Goal: Task Accomplishment & Management: Manage account settings

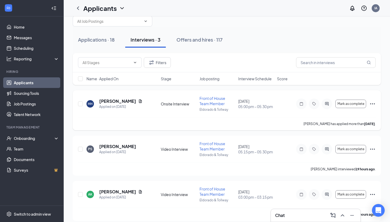
scroll to position [11, 0]
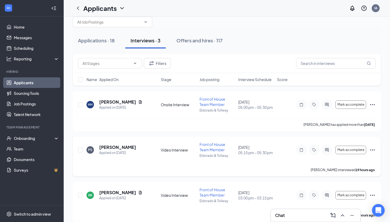
click at [372, 149] on icon "Ellipses" at bounding box center [372, 150] width 6 height 6
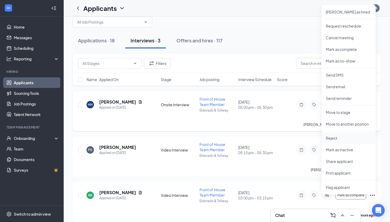
click at [343, 139] on p "Reject" at bounding box center [349, 138] width 46 height 5
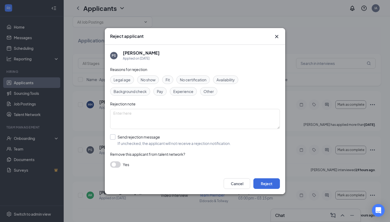
click at [116, 136] on label "Send rejection message If unchecked, the applicant will not receive a rejection…" at bounding box center [170, 141] width 121 height 12
click at [116, 136] on input "Send rejection message If unchecked, the applicant will not receive a rejection…" at bounding box center [170, 141] width 121 height 12
checkbox input "true"
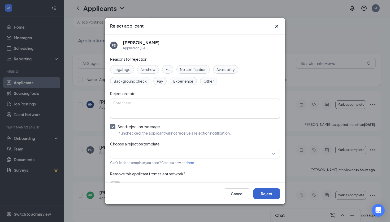
click at [268, 191] on button "Reject" at bounding box center [266, 194] width 27 height 11
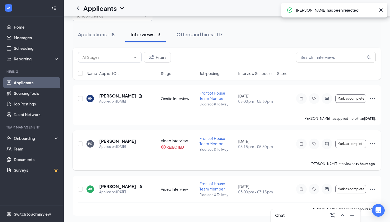
scroll to position [18, 0]
click at [343, 217] on icon "ChevronUp" at bounding box center [342, 216] width 6 height 6
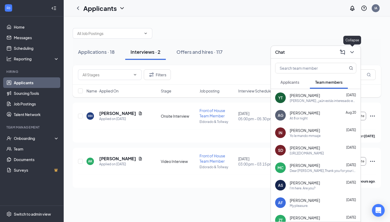
click at [352, 54] on icon "ChevronDown" at bounding box center [352, 52] width 6 height 6
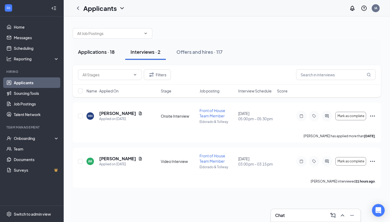
click at [103, 51] on div "Applications · 18" at bounding box center [96, 52] width 37 height 7
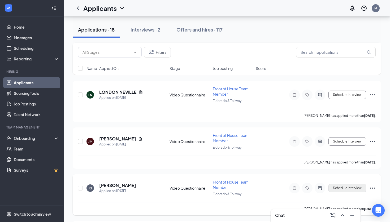
scroll to position [343, 0]
click at [374, 188] on icon "Ellipses" at bounding box center [372, 188] width 6 height 6
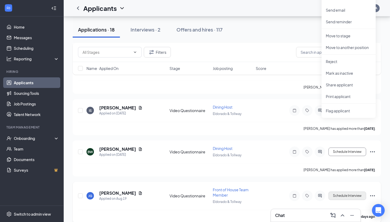
scroll to position [560, 0]
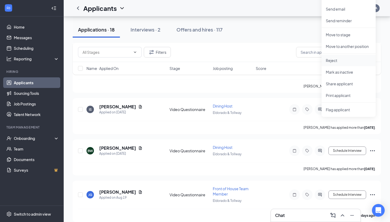
click at [348, 61] on p "Reject" at bounding box center [349, 60] width 46 height 5
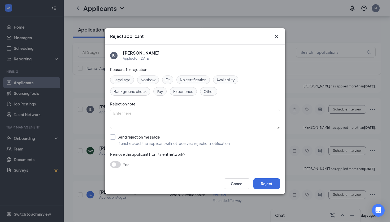
click at [115, 137] on div at bounding box center [112, 137] width 5 height 5
click at [115, 137] on input "Send rejection message If unchecked, the applicant will not receive a rejection…" at bounding box center [170, 141] width 121 height 12
checkbox input "true"
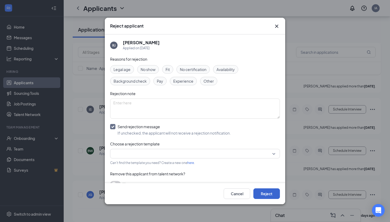
click at [270, 194] on button "Reject" at bounding box center [266, 194] width 27 height 11
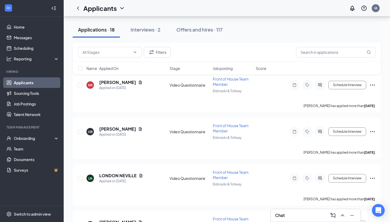
scroll to position [256, 0]
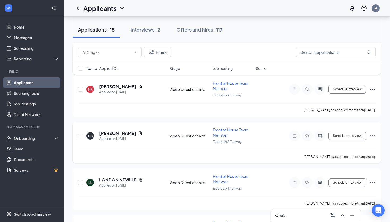
click at [372, 135] on icon "Ellipses" at bounding box center [372, 136] width 6 height 6
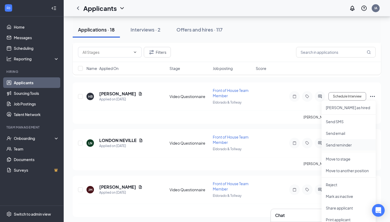
scroll to position [296, 0]
click at [343, 184] on p "Reject" at bounding box center [349, 184] width 46 height 5
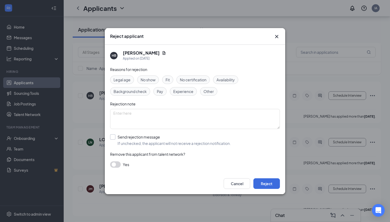
click at [113, 137] on input "Send rejection message If unchecked, the applicant will not receive a rejection…" at bounding box center [170, 141] width 121 height 12
checkbox input "true"
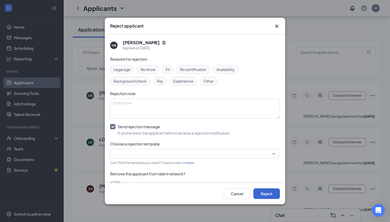
click at [274, 194] on button "Reject" at bounding box center [266, 194] width 27 height 11
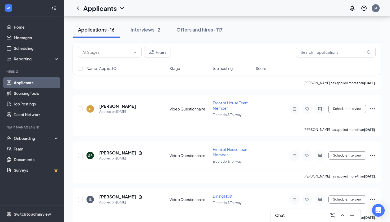
scroll to position [372, 0]
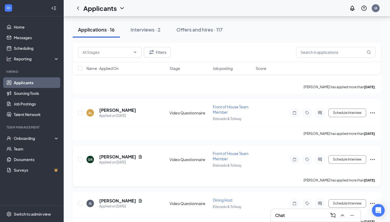
click at [373, 159] on icon "Ellipses" at bounding box center [372, 160] width 6 height 6
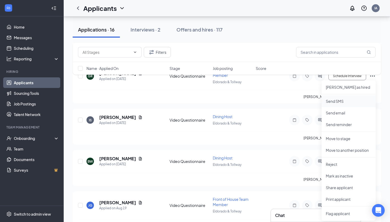
scroll to position [473, 0]
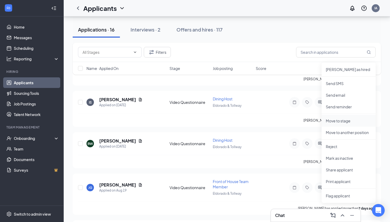
click at [353, 119] on p "Move to stage" at bounding box center [349, 120] width 46 height 5
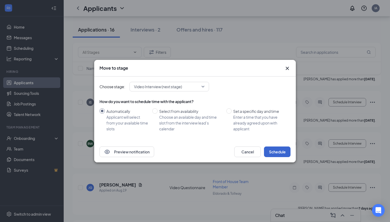
click at [277, 154] on button "Schedule" at bounding box center [277, 152] width 27 height 11
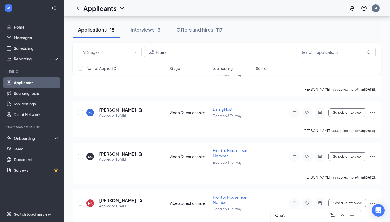
scroll to position [140, 0]
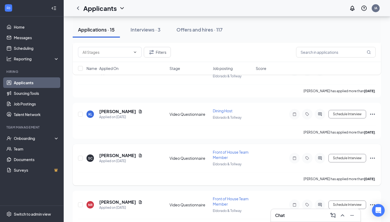
click at [371, 159] on icon "Ellipses" at bounding box center [372, 158] width 6 height 6
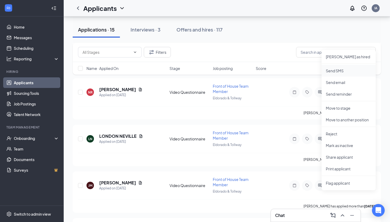
scroll to position [254, 0]
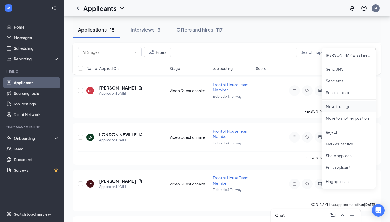
click at [359, 105] on p "Move to stage" at bounding box center [349, 106] width 46 height 5
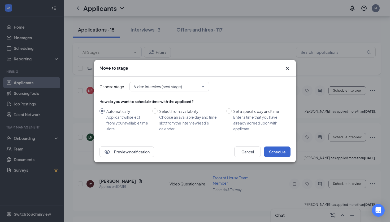
click at [271, 151] on button "Schedule" at bounding box center [277, 152] width 27 height 11
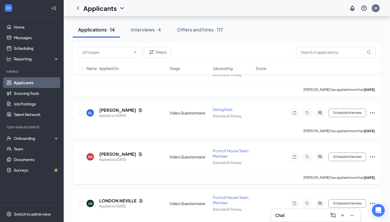
scroll to position [141, 0]
click at [372, 156] on icon "Ellipses" at bounding box center [372, 157] width 6 height 6
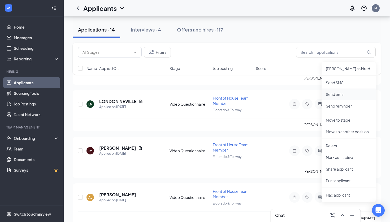
scroll to position [244, 0]
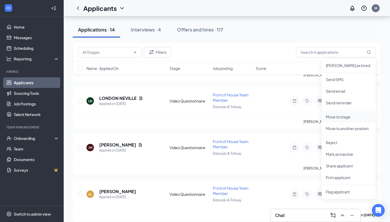
click at [357, 116] on p "Move to stage" at bounding box center [349, 116] width 46 height 5
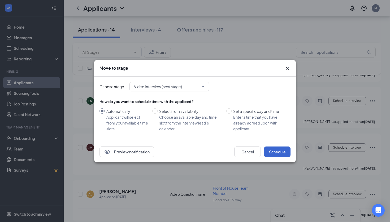
click at [273, 149] on button "Schedule" at bounding box center [277, 152] width 27 height 11
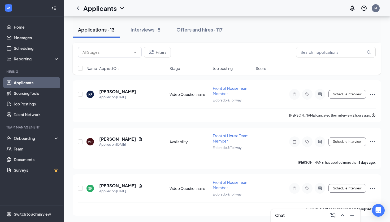
scroll to position [473, 0]
click at [373, 188] on icon "Ellipses" at bounding box center [372, 188] width 6 height 6
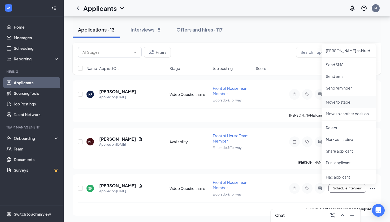
click at [352, 103] on p "Move to stage" at bounding box center [349, 102] width 46 height 5
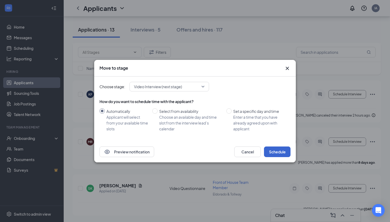
click at [274, 155] on button "Schedule" at bounding box center [277, 152] width 27 height 11
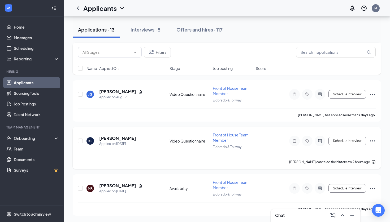
scroll to position [427, 0]
click at [321, 141] on icon "ActiveChat" at bounding box center [319, 140] width 3 height 3
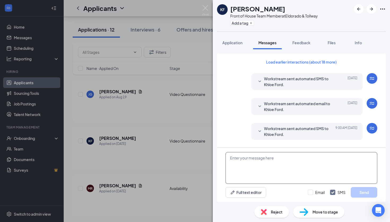
click at [288, 173] on textarea at bounding box center [302, 168] width 152 height 32
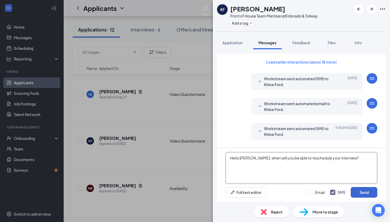
type textarea "Hello Khloe, when will you be able to reschedule your interview?"
click at [363, 191] on button "Send" at bounding box center [364, 192] width 27 height 11
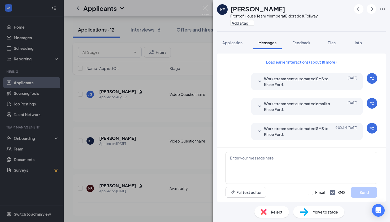
scroll to position [226, 0]
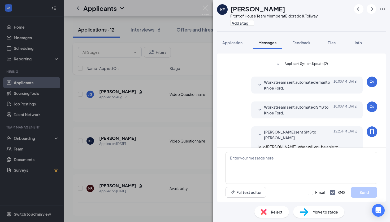
click at [166, 127] on div "KF Khloe Ford Front of House Team Member at Eldorado & Tollway Add a tag Applic…" at bounding box center [195, 111] width 390 height 222
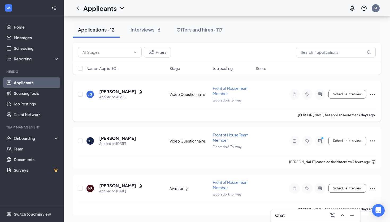
scroll to position [427, 0]
click at [150, 30] on div "Interviews · 6" at bounding box center [146, 29] width 30 height 7
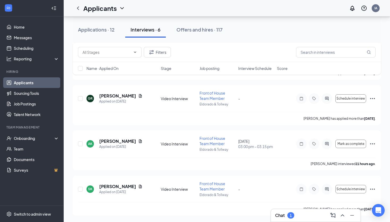
scroll to position [154, 0]
click at [372, 143] on icon "Ellipses" at bounding box center [372, 144] width 6 height 6
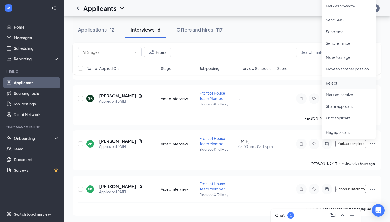
click at [346, 85] on p "Reject" at bounding box center [349, 82] width 46 height 5
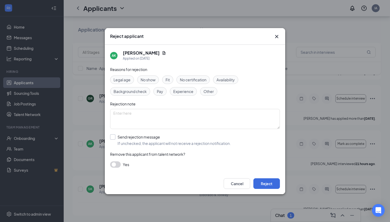
click at [114, 135] on div at bounding box center [112, 137] width 5 height 5
click at [114, 135] on input "Send rejection message If unchecked, the applicant will not receive a rejection…" at bounding box center [170, 141] width 121 height 12
checkbox input "true"
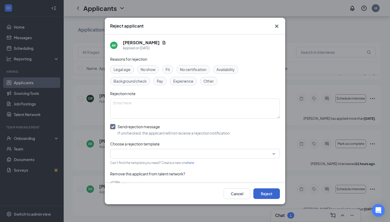
click at [266, 194] on button "Reject" at bounding box center [266, 194] width 27 height 11
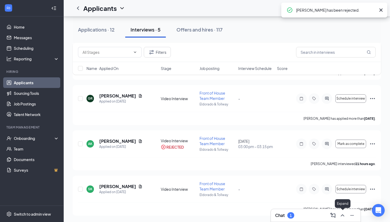
click at [343, 216] on icon "ChevronUp" at bounding box center [342, 216] width 6 height 6
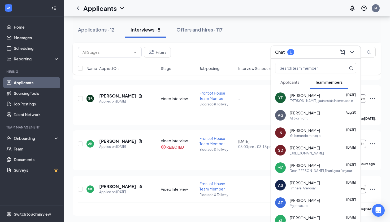
click at [293, 85] on button "Applicants" at bounding box center [289, 82] width 29 height 13
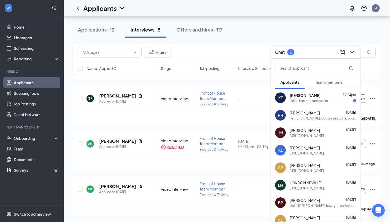
click at [309, 105] on div "KF Khloe Ford 12:24pm Hello, I am not sure as if rn" at bounding box center [316, 98] width 90 height 18
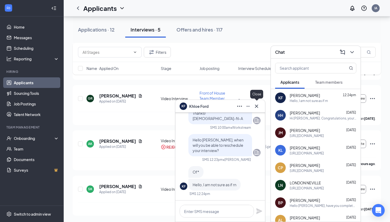
click at [258, 107] on icon "Cross" at bounding box center [256, 106] width 3 height 3
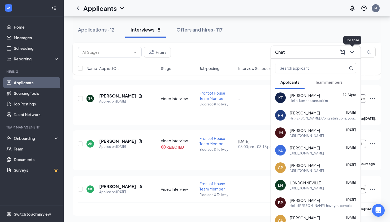
click at [350, 52] on icon "ChevronDown" at bounding box center [352, 52] width 6 height 6
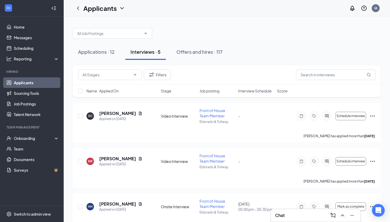
scroll to position [0, 0]
click at [101, 55] on button "Applications · 12" at bounding box center [96, 52] width 47 height 16
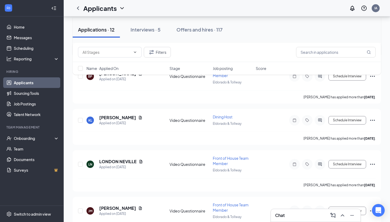
scroll to position [134, 0]
click at [319, 122] on div at bounding box center [320, 120] width 11 height 11
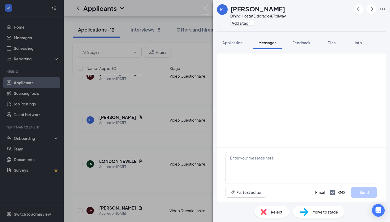
scroll to position [152, 0]
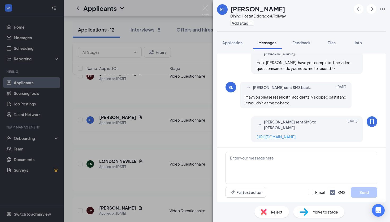
click at [183, 143] on div "KL Keira Ledford Dining Host at Eldorado & Tollway Add a tag Application Messag…" at bounding box center [195, 111] width 390 height 222
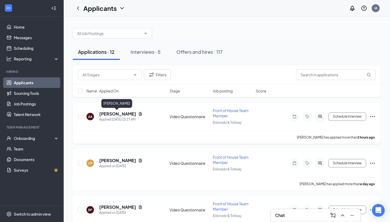
click at [115, 115] on h5 "[PERSON_NAME]" at bounding box center [117, 114] width 37 height 6
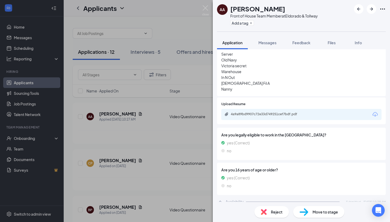
scroll to position [224, 0]
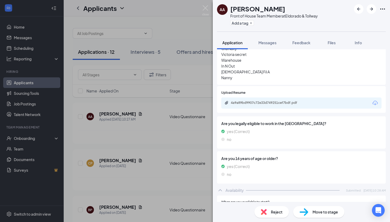
click at [274, 99] on div "4a9a89bd9907c72e33d749251cef7bdf.pdf" at bounding box center [301, 103] width 160 height 11
click at [258, 101] on div "4a9a89bd9907c72e33d749251cef7bdf.pdf" at bounding box center [268, 103] width 74 height 4
click at [262, 41] on span "Messages" at bounding box center [267, 42] width 18 height 5
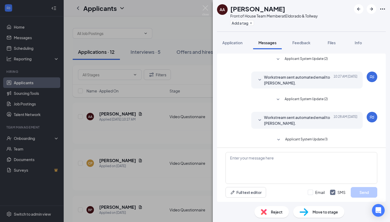
scroll to position [2, 0]
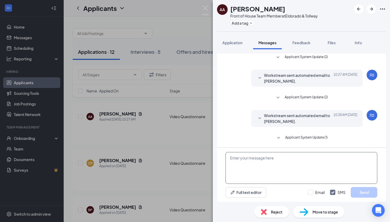
click at [271, 165] on textarea at bounding box center [302, 168] width 152 height 32
paste textarea "https://form.jotform.com/240477115574054"
type textarea "https://form.jotform.com/240477115574054"
click at [360, 195] on button "Send" at bounding box center [364, 192] width 27 height 11
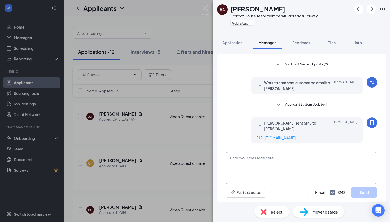
scroll to position [36, 0]
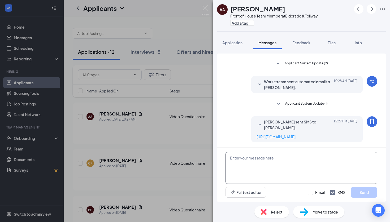
click at [309, 165] on textarea at bounding box center [302, 168] width 152 height 32
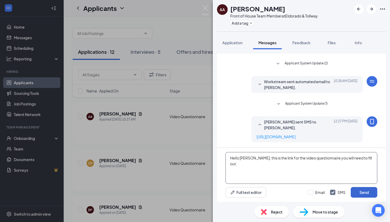
type textarea "Hello Amiaya, this is the link for the video questionnaire you will need to fil…"
click at [361, 196] on button "Send" at bounding box center [364, 192] width 27 height 11
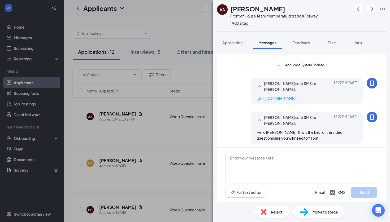
scroll to position [76, 0]
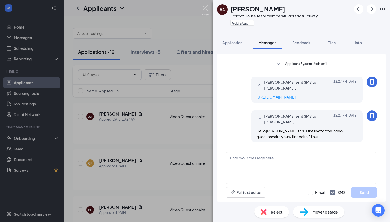
click at [206, 11] on img at bounding box center [205, 10] width 7 height 10
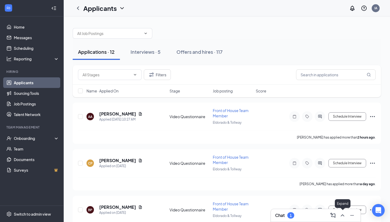
click at [341, 217] on icon "ChevronUp" at bounding box center [342, 216] width 3 height 2
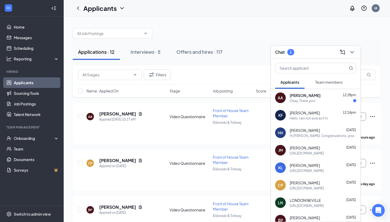
click at [336, 96] on div "Amiaya Acosta 12:28pm" at bounding box center [323, 95] width 67 height 5
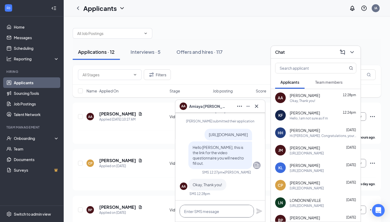
click at [214, 216] on textarea at bounding box center [217, 211] width 74 height 13
type textarea "My pleasure."
click at [259, 210] on icon "Plane" at bounding box center [259, 212] width 6 height 6
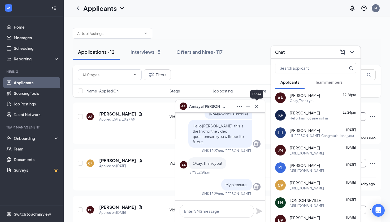
click at [258, 106] on icon "Cross" at bounding box center [256, 106] width 6 height 6
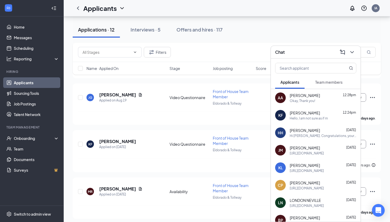
scroll to position [427, 0]
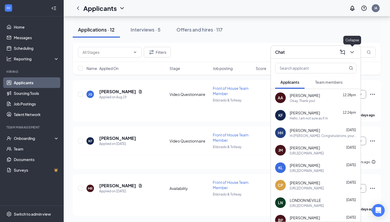
click at [354, 53] on icon "ChevronDown" at bounding box center [352, 52] width 6 height 6
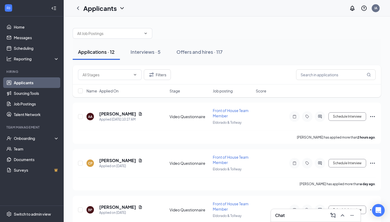
scroll to position [0, 0]
click at [152, 53] on div "Interviews · 5" at bounding box center [146, 52] width 30 height 7
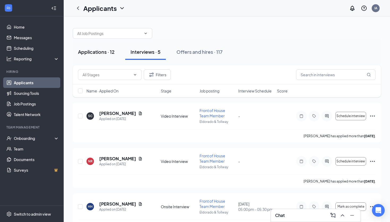
click at [103, 51] on div "Applications · 12" at bounding box center [96, 52] width 37 height 7
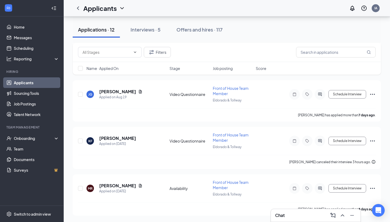
scroll to position [427, 0]
click at [288, 17] on div "Applications · 13 Interviews · 5 Offers and hires · 117" at bounding box center [227, 29] width 308 height 27
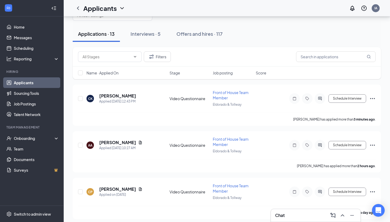
scroll to position [18, 0]
click at [121, 98] on h5 "Christina Kalina" at bounding box center [117, 96] width 37 height 6
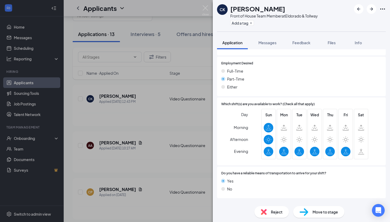
scroll to position [352, 0]
click at [183, 160] on div "CK Christina Kalina Front of House Team Member at Eldorado & Tollway Add a tag …" at bounding box center [195, 111] width 390 height 222
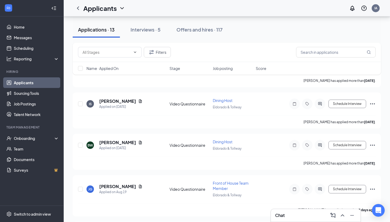
scroll to position [421, 0]
